Goal: Communication & Community: Share content

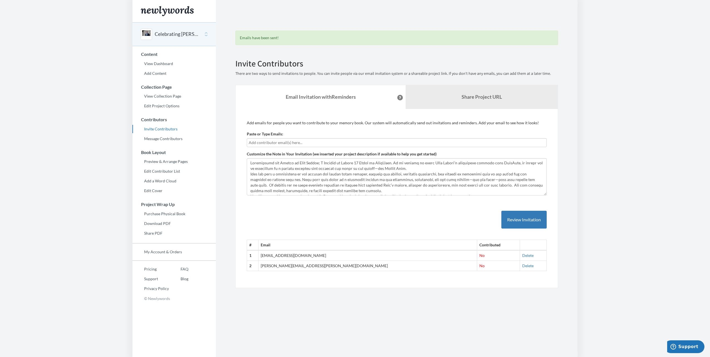
scroll to position [22, 0]
click at [300, 184] on textarea "Customize the Note in Your Invitation (we inserted your project description if …" at bounding box center [397, 176] width 300 height 37
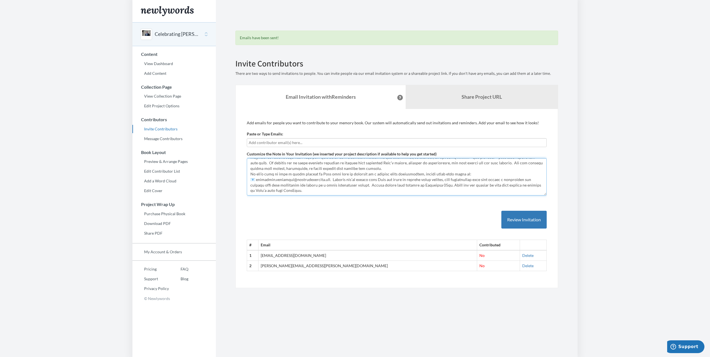
click at [305, 188] on textarea "Customize the Note in Your Invitation (we inserted your project description if …" at bounding box center [397, 176] width 300 height 37
drag, startPoint x: 306, startPoint y: 190, endPoint x: 244, endPoint y: 159, distance: 70.2
click at [244, 159] on div "Add emails for people you want to contribute to your memory book. Our system wi…" at bounding box center [396, 199] width 323 height 180
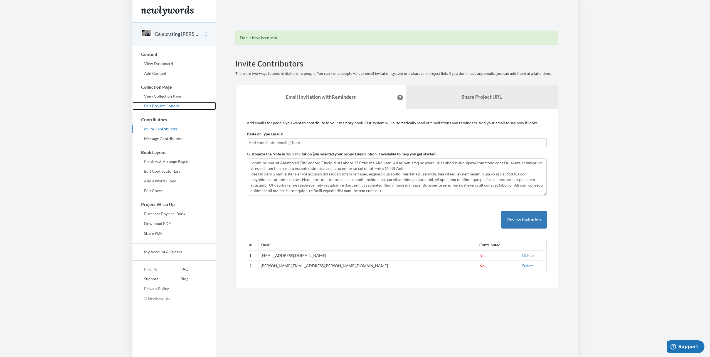
click at [166, 106] on link "Edit Project Options" at bounding box center [174, 106] width 84 height 8
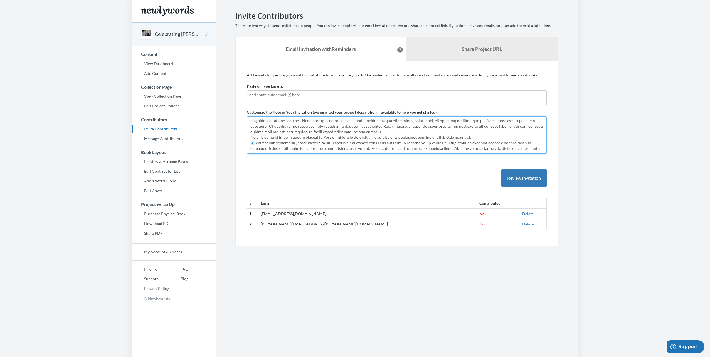
scroll to position [22, 0]
drag, startPoint x: 250, startPoint y: 121, endPoint x: 396, endPoint y: 165, distance: 152.5
click at [396, 165] on div "Add emails for people you want to contribute to your memory book. Our system wi…" at bounding box center [397, 153] width 300 height 163
paste textarea "As we prepare to honor Matt's remarkable journey with DataScan, we invite you t…"
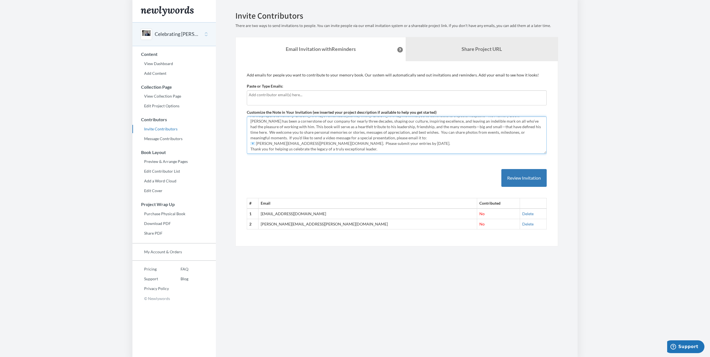
click at [354, 137] on textarea "Customize the Note in Your Invitation (we inserted your project description if …" at bounding box center [397, 135] width 300 height 37
type textarea "Celebrating the Legacy of Matt Powell; A Tribute to Nearly 30 Years at DataScan…"
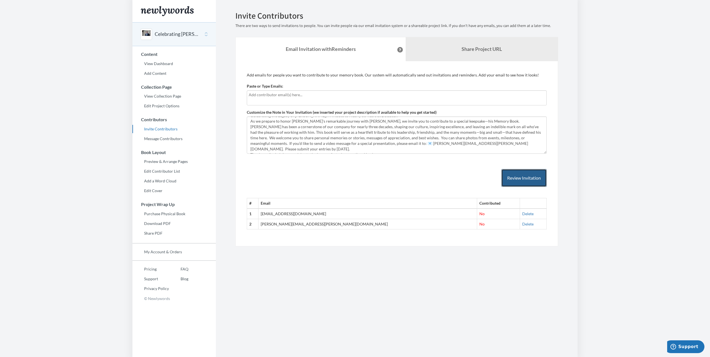
click at [519, 179] on button "Review Invitation" at bounding box center [524, 178] width 45 height 18
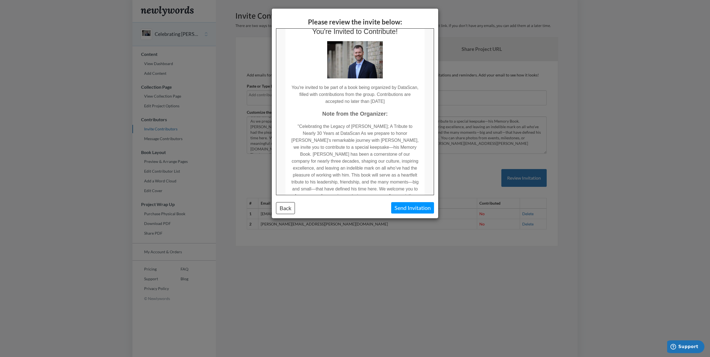
scroll to position [0, 0]
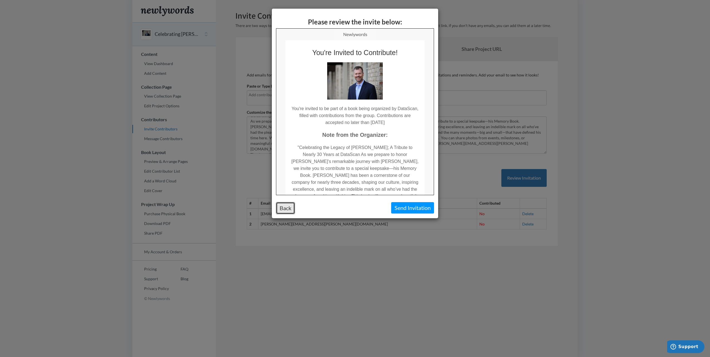
click at [289, 208] on button "Back" at bounding box center [285, 208] width 19 height 12
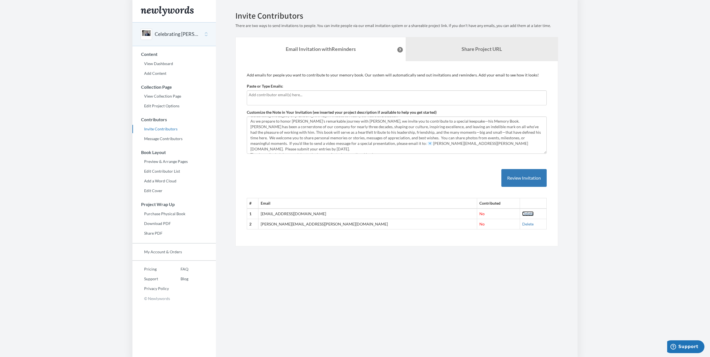
click at [522, 213] on link "Delete" at bounding box center [527, 214] width 11 height 5
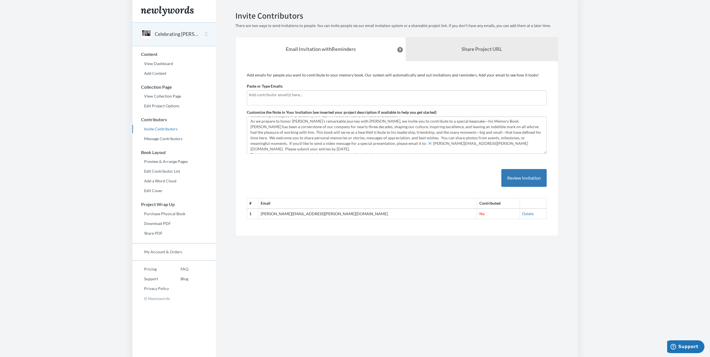
click at [318, 94] on input "text" at bounding box center [397, 95] width 296 height 6
type input "[EMAIL_ADDRESS][DOMAIN_NAME]"
click at [521, 178] on button "Review Invitation" at bounding box center [524, 178] width 45 height 18
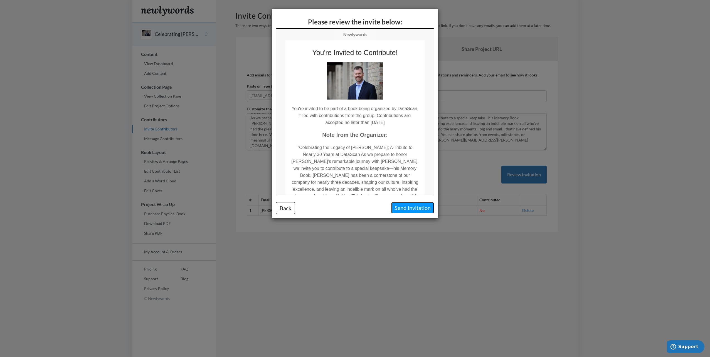
click at [409, 210] on button "Send Invitation" at bounding box center [412, 207] width 43 height 11
